Goal: Task Accomplishment & Management: Use online tool/utility

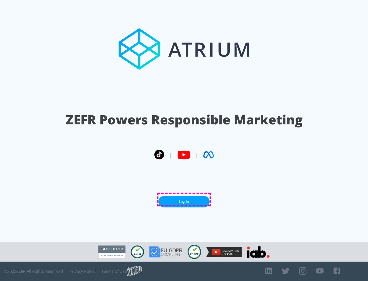
click at [184, 200] on link "Log In" at bounding box center [184, 202] width 51 height 12
